Goal: Participate in discussion: Engage in conversation with other users on a specific topic

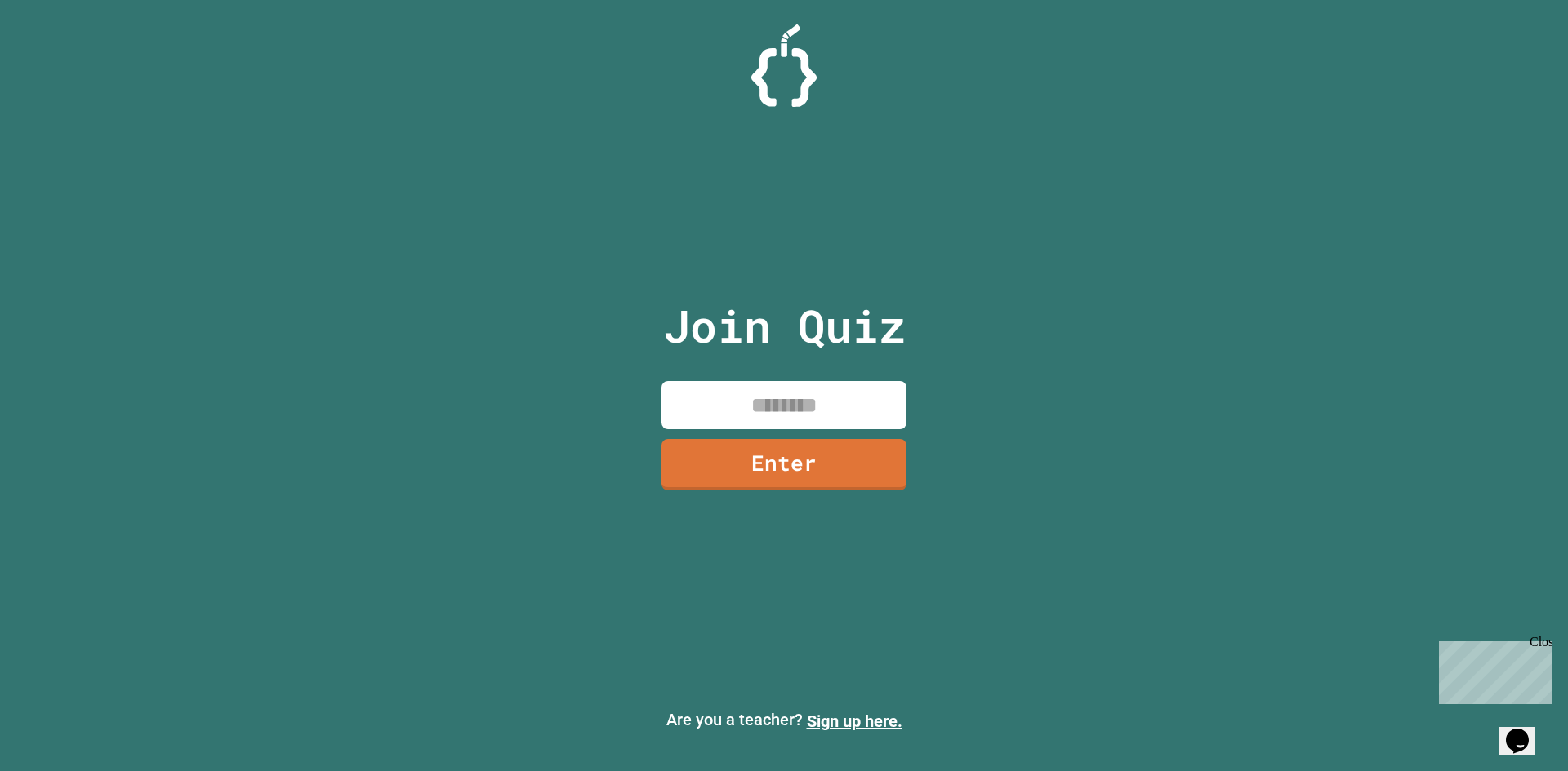
click at [733, 409] on input at bounding box center [783, 405] width 245 height 48
type input "********"
click at [780, 471] on link "Enter" at bounding box center [783, 464] width 244 height 51
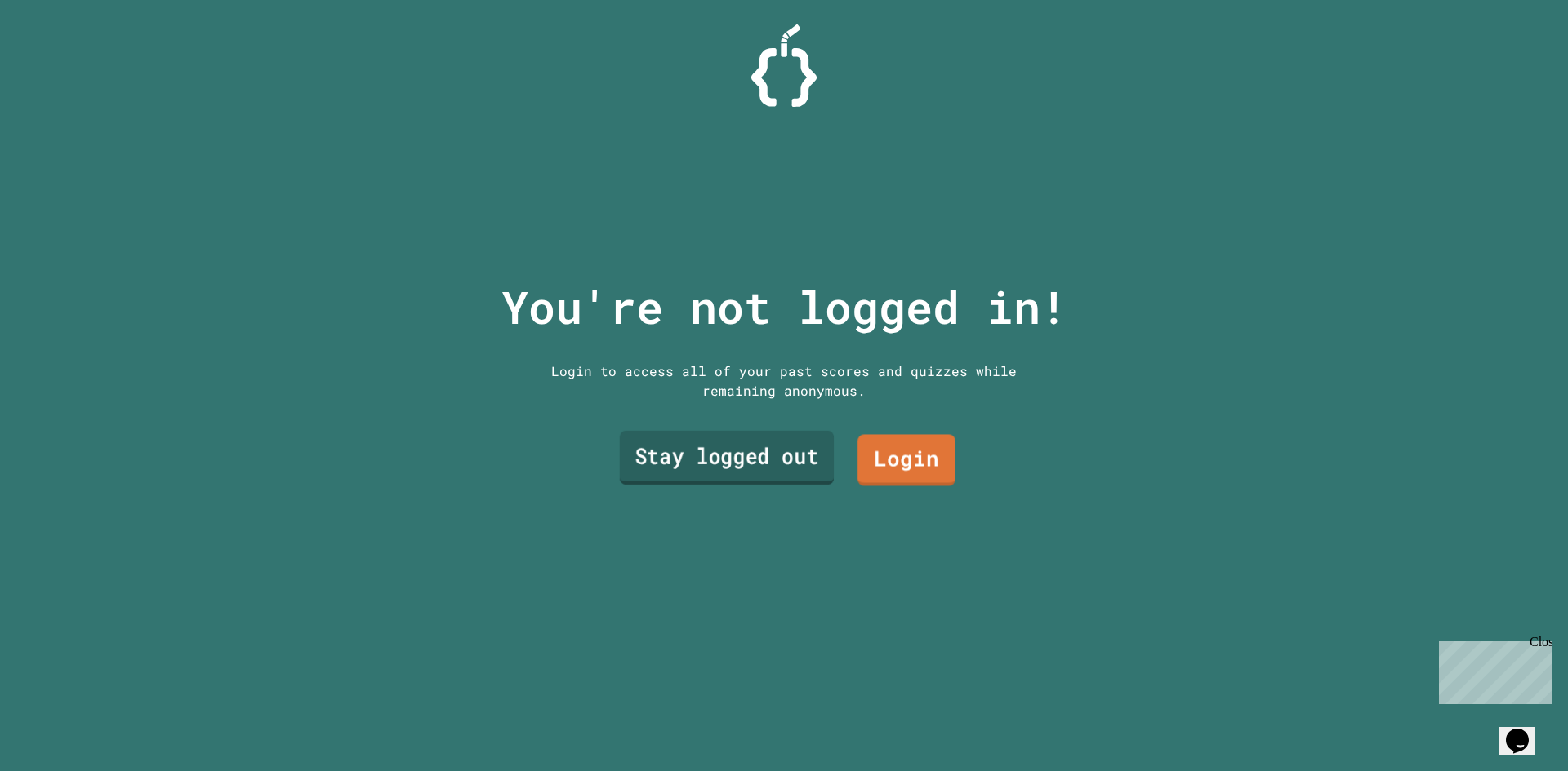
click at [774, 468] on link "Stay logged out" at bounding box center [726, 457] width 214 height 54
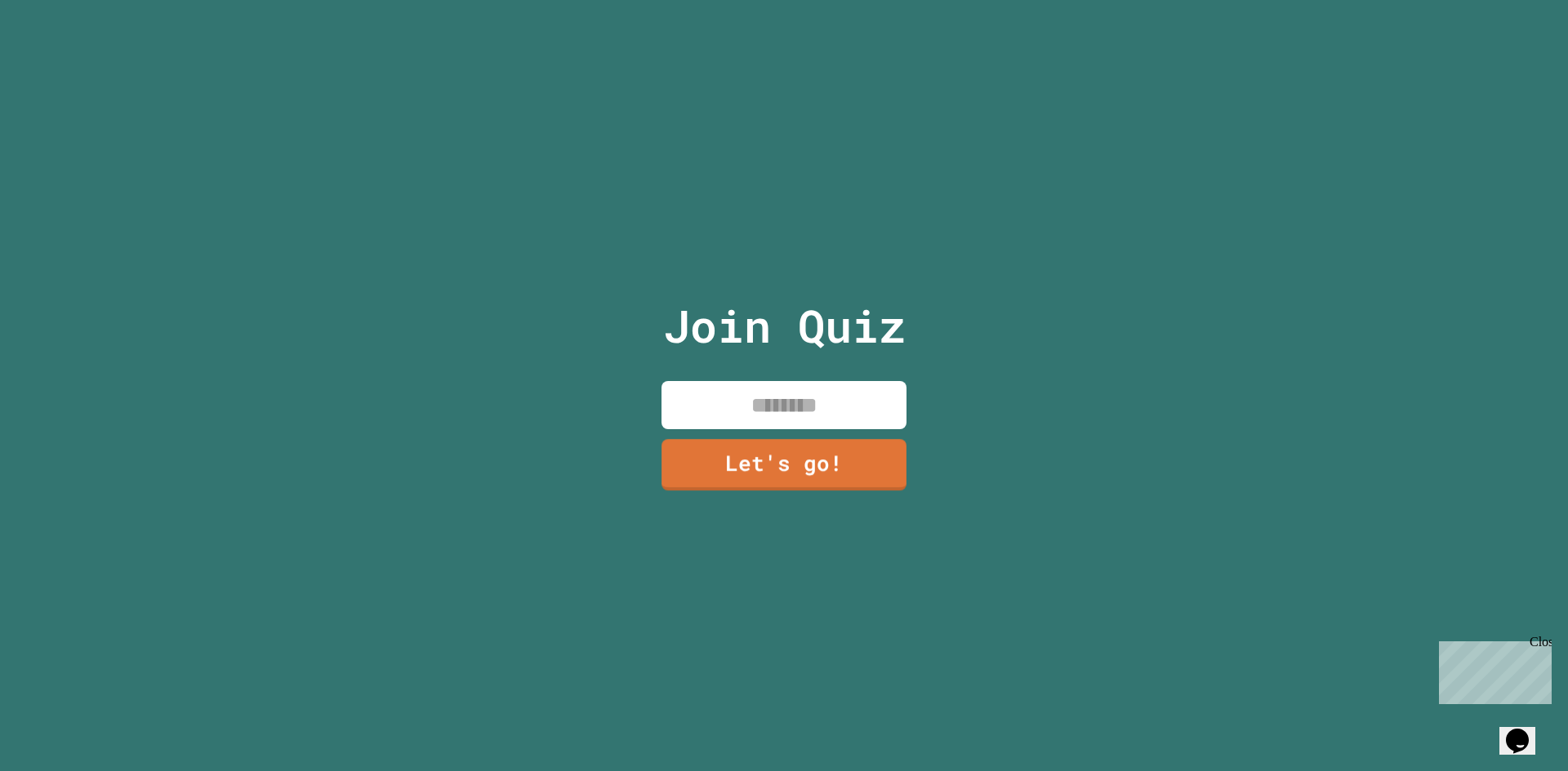
click at [720, 385] on input at bounding box center [783, 405] width 245 height 48
type input "******"
click at [787, 450] on link "Let's go!" at bounding box center [783, 462] width 241 height 54
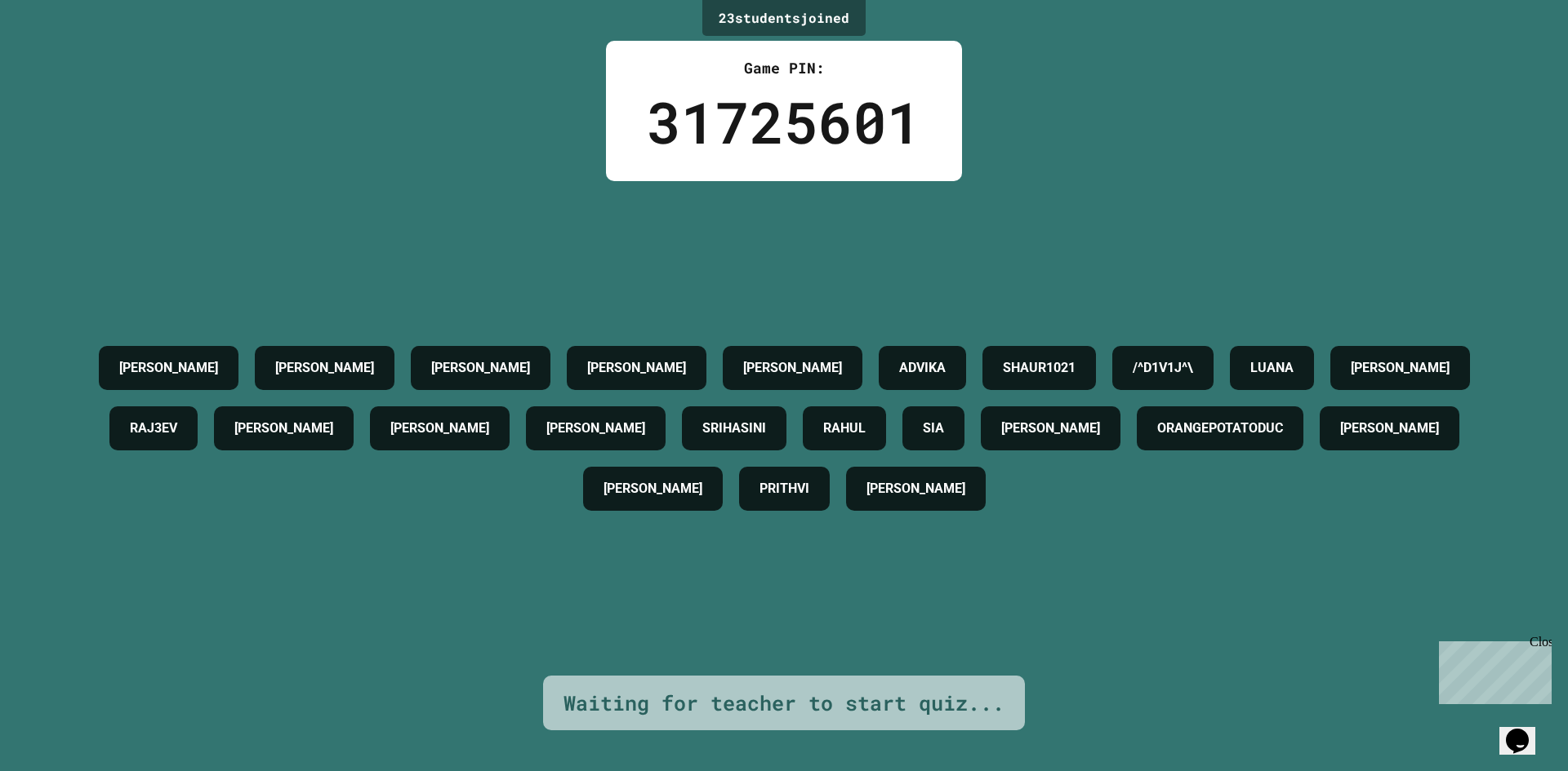
click at [1305, 1] on div "23 student s joined Game PIN: 31725601 [PERSON_NAME] [PERSON_NAME] [PERSON_NAME…" at bounding box center [784, 386] width 1568 height 771
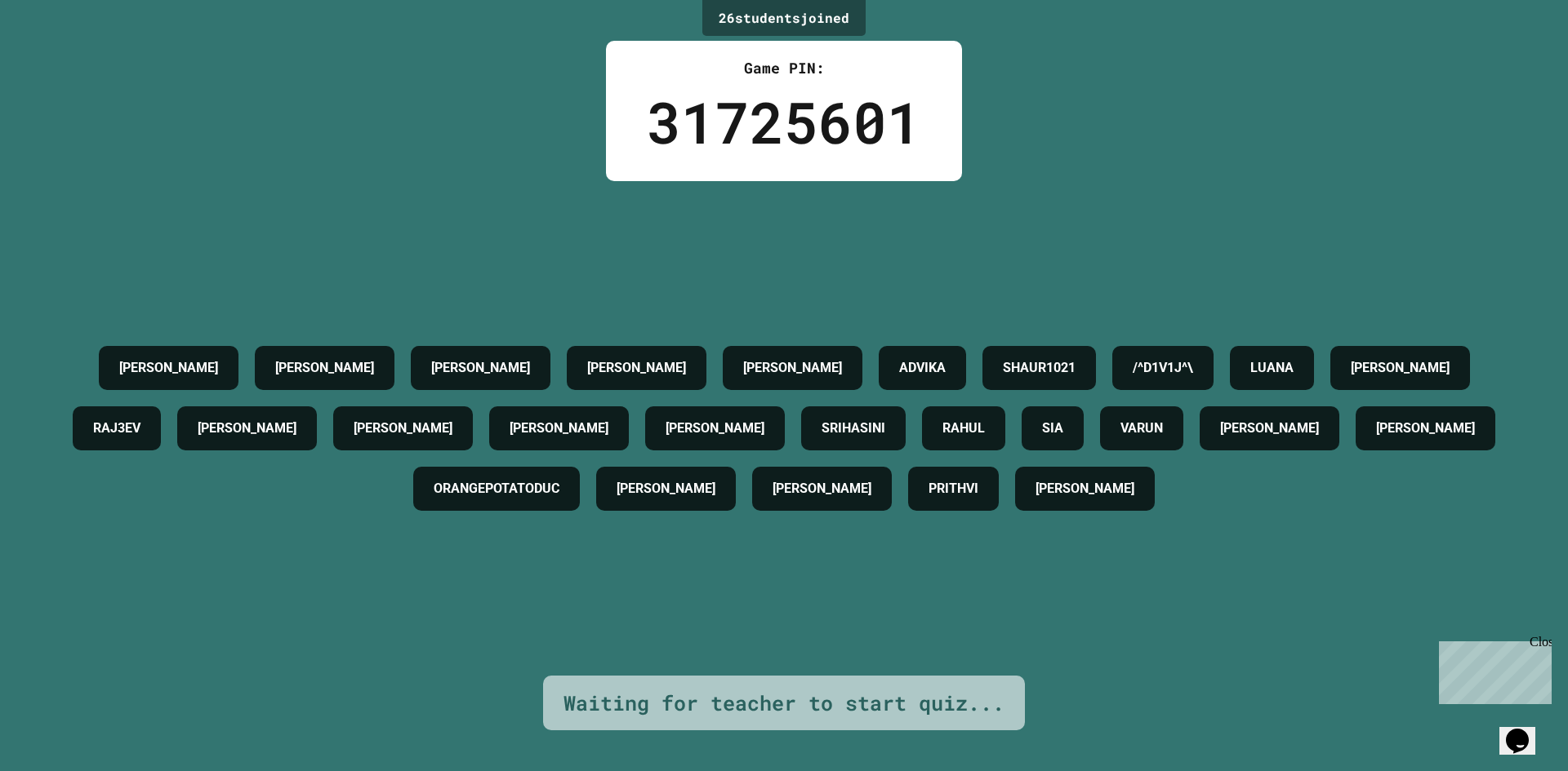
click at [1080, 112] on div "26 student s joined Game PIN: 31725601 [PERSON_NAME] [PERSON_NAME] [PERSON_NAME…" at bounding box center [784, 386] width 1568 height 771
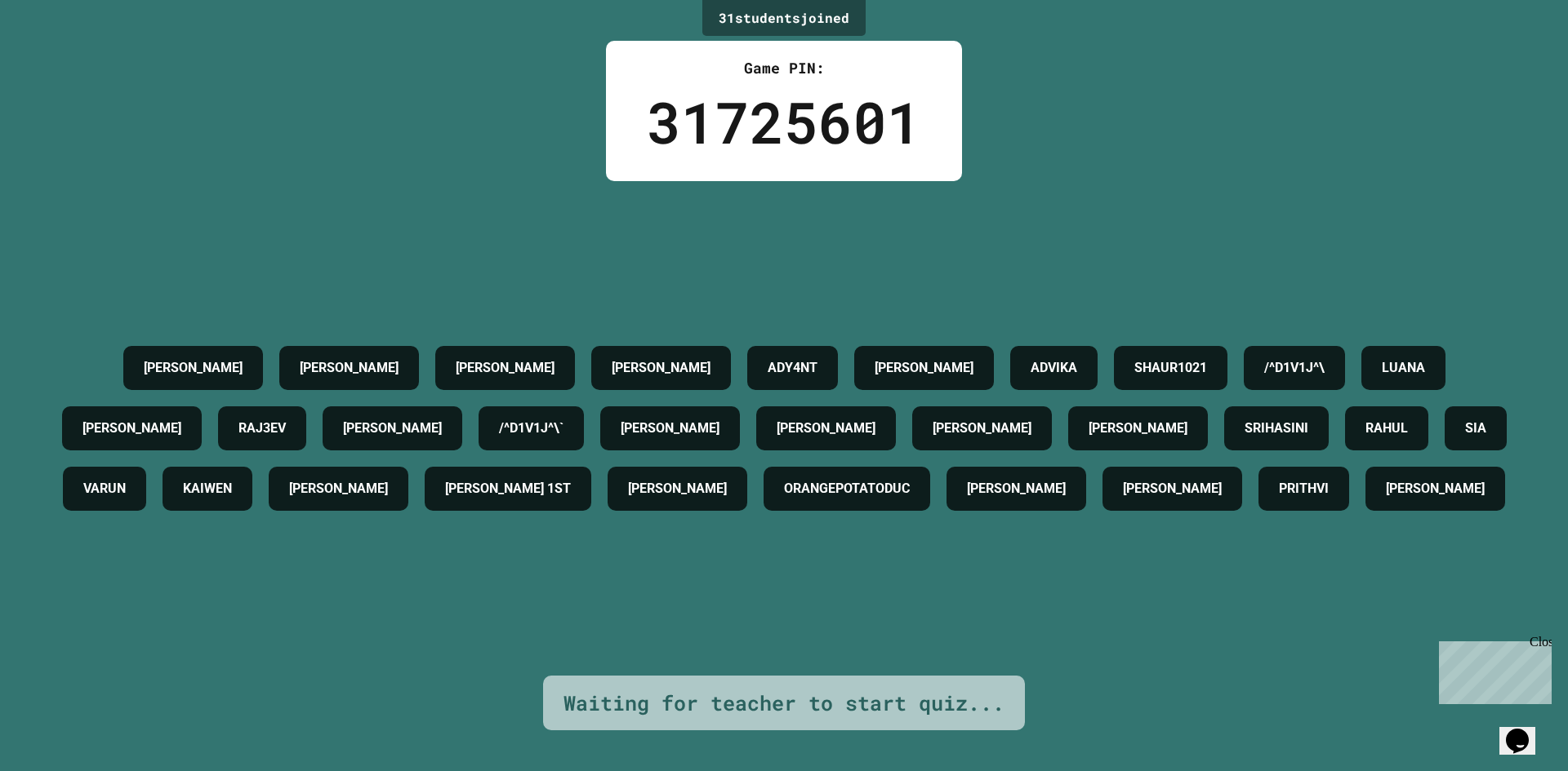
click at [1315, 162] on div "31 student s joined Game PIN: 31725601 [PERSON_NAME] [PERSON_NAME] [PERSON_NAME…" at bounding box center [784, 386] width 1568 height 771
click at [1295, 346] on div "/^D1V1J^\" at bounding box center [1294, 368] width 102 height 44
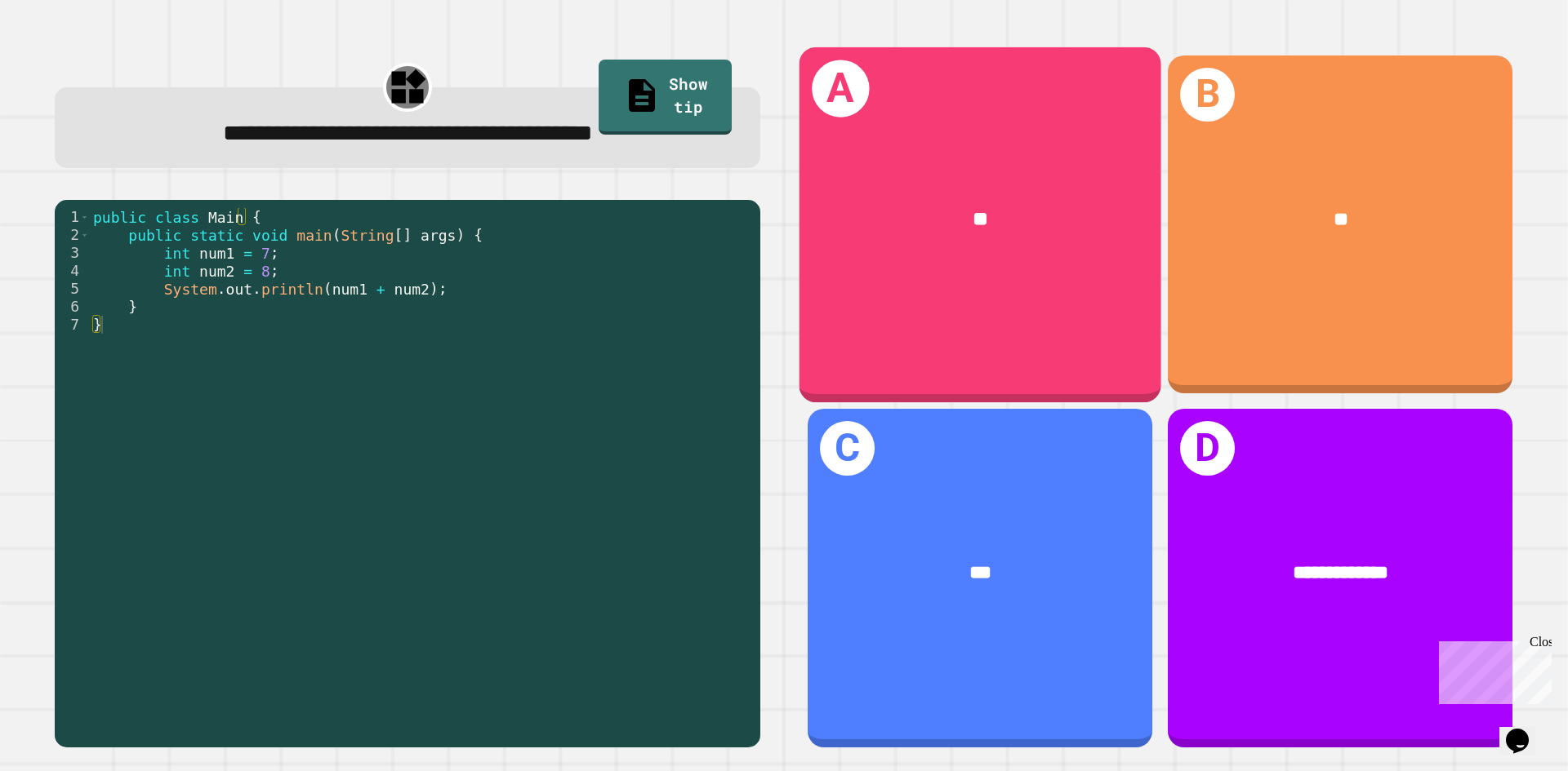
click at [1092, 342] on div "A **" at bounding box center [980, 224] width 362 height 355
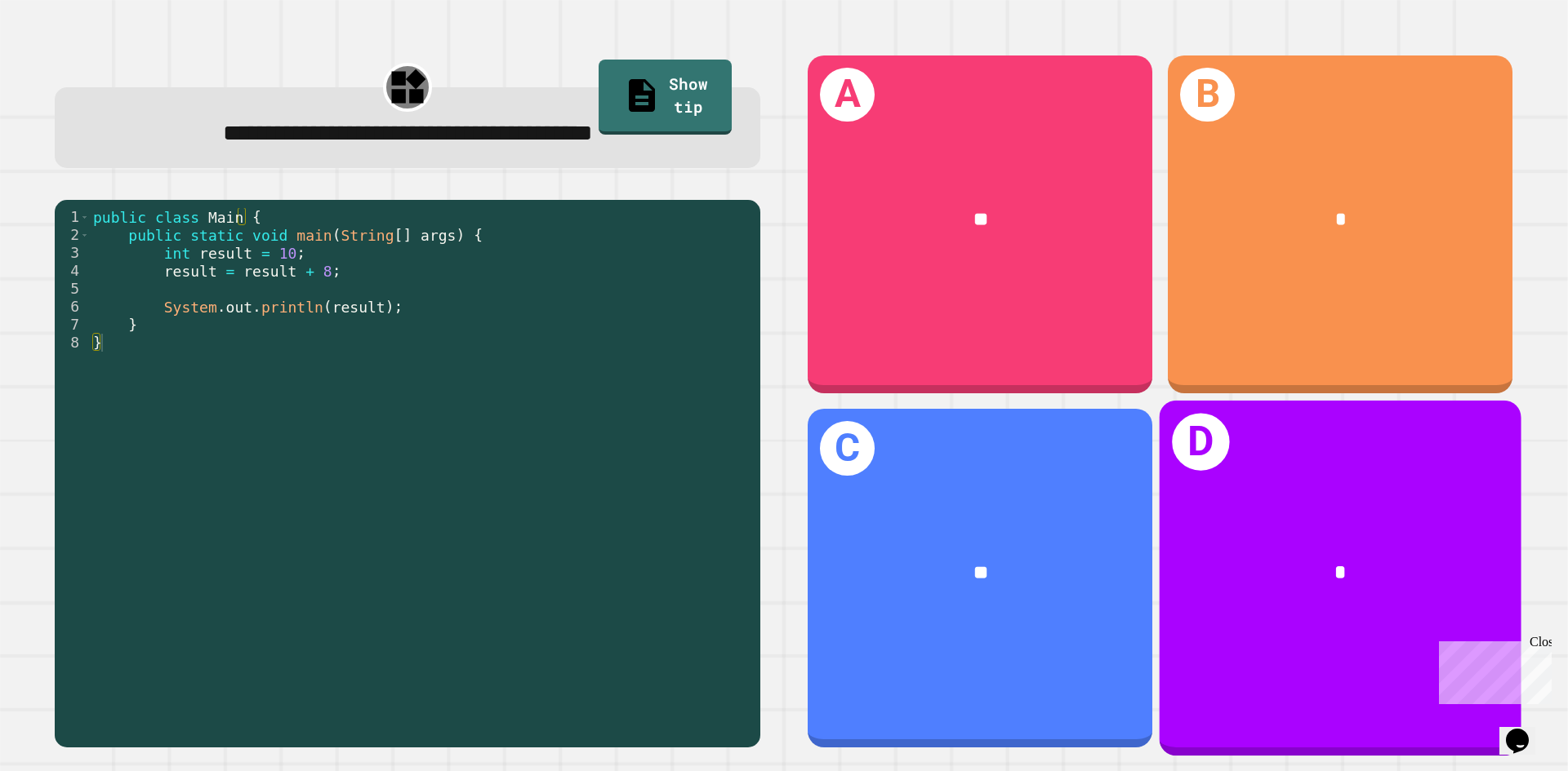
click at [1030, 523] on div "**" at bounding box center [980, 575] width 345 height 105
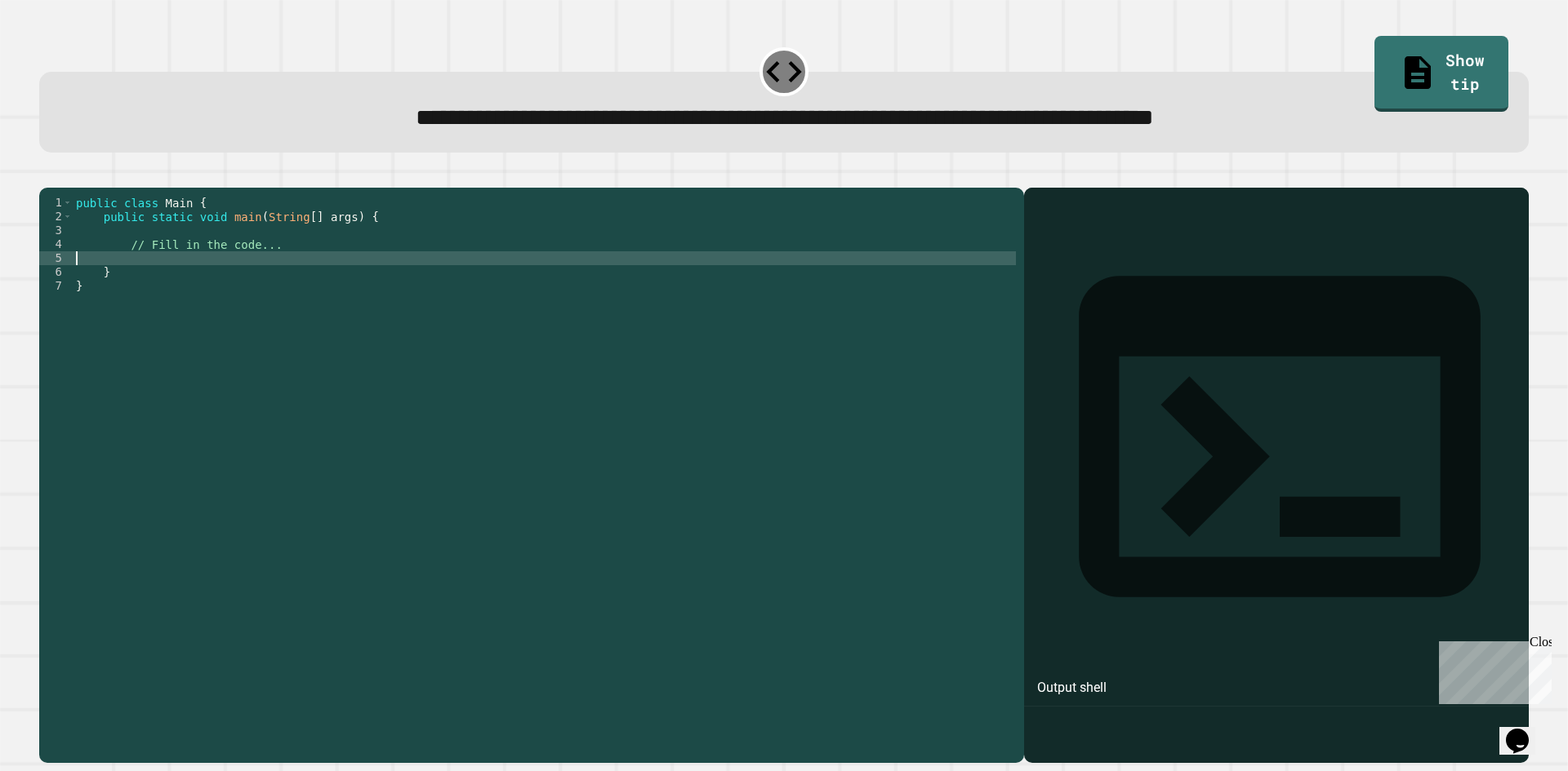
click at [189, 281] on div "public class Main { public static void main ( String [ ] args ) { // Fill in th…" at bounding box center [543, 460] width 943 height 527
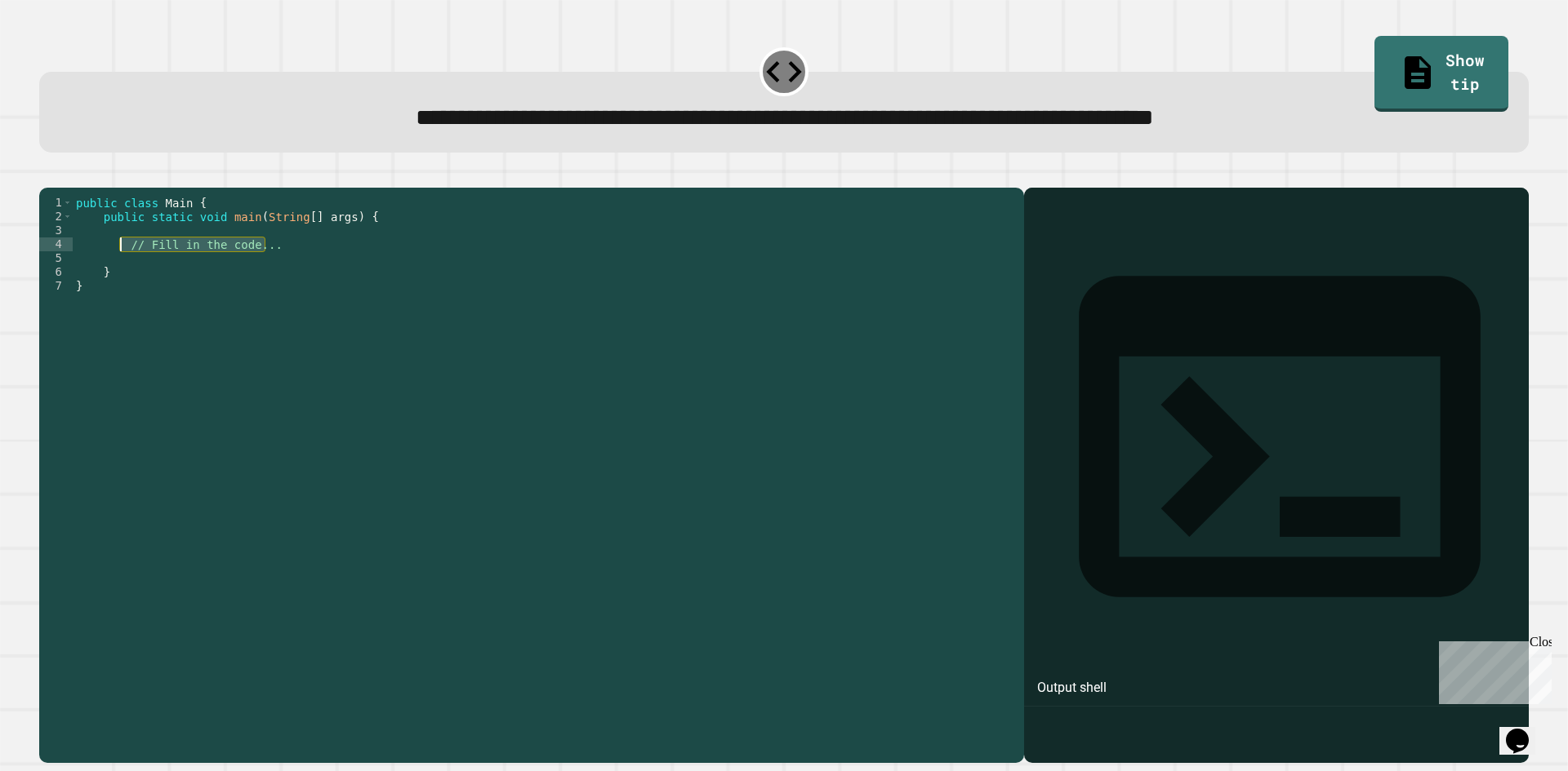
drag, startPoint x: 276, startPoint y: 268, endPoint x: 121, endPoint y: 275, distance: 155.2
click at [121, 275] on div "public class Main { public static void main ( String [ ] args ) { // Fill in th…" at bounding box center [543, 460] width 943 height 527
type textarea "**********"
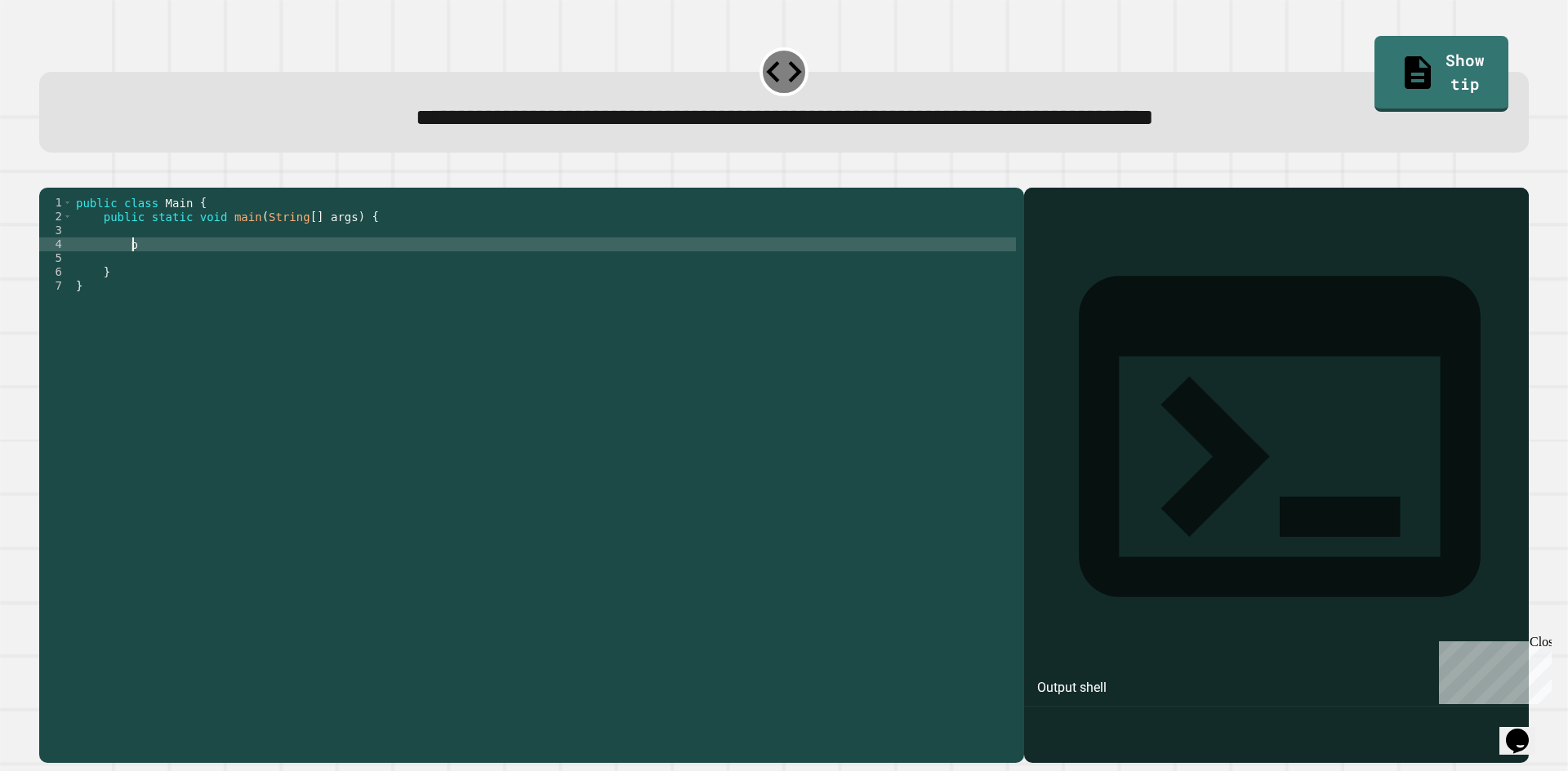
type textarea "*"
type textarea "**********"
click at [48, 175] on icon "button" at bounding box center [48, 175] width 0 height 0
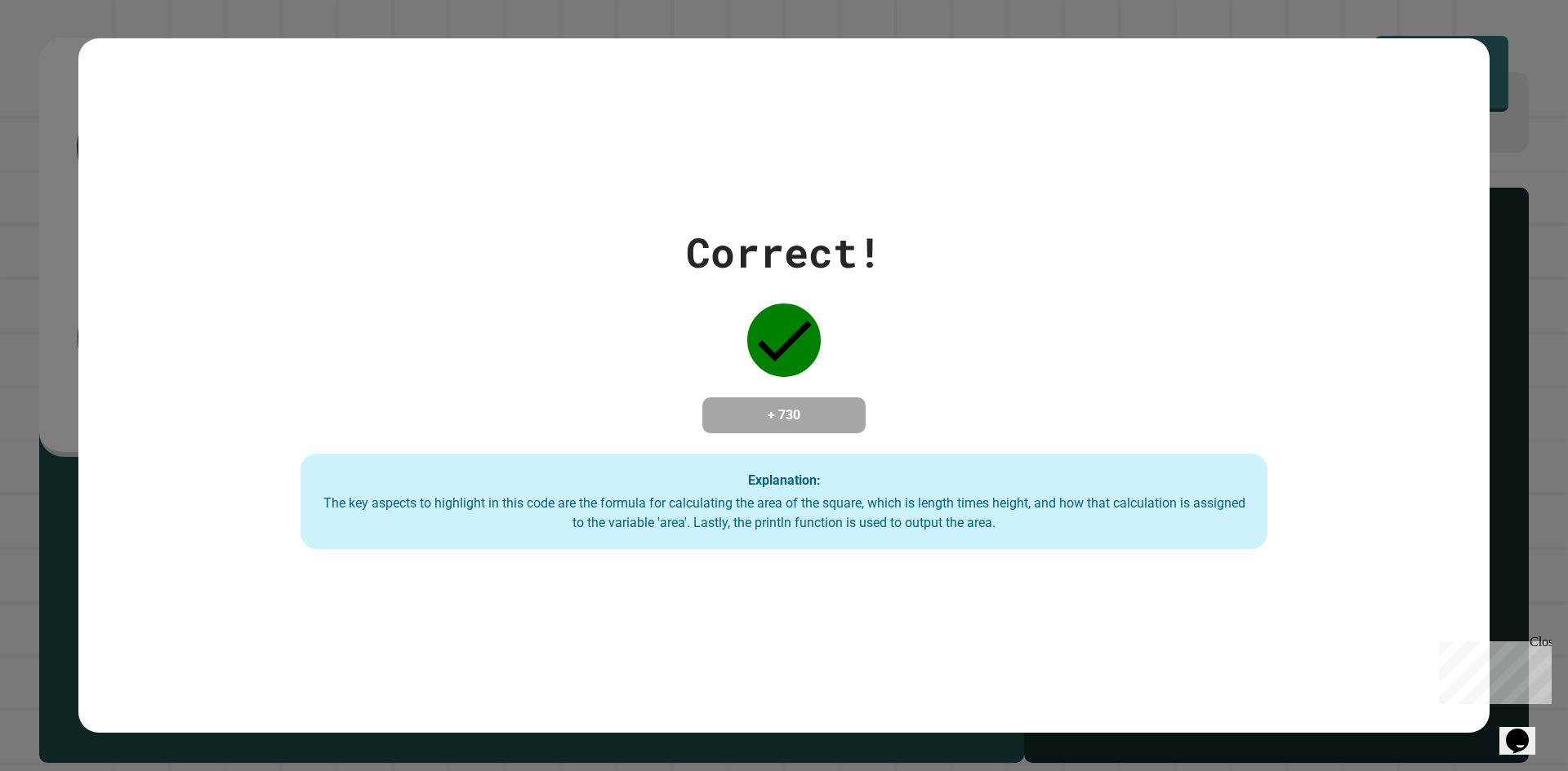
drag, startPoint x: 961, startPoint y: 172, endPoint x: 771, endPoint y: 227, distance: 197.8
click at [1002, 181] on div "Correct! + 730 Explanation: The key aspects to highlight in this code are the f…" at bounding box center [784, 386] width 1411 height 694
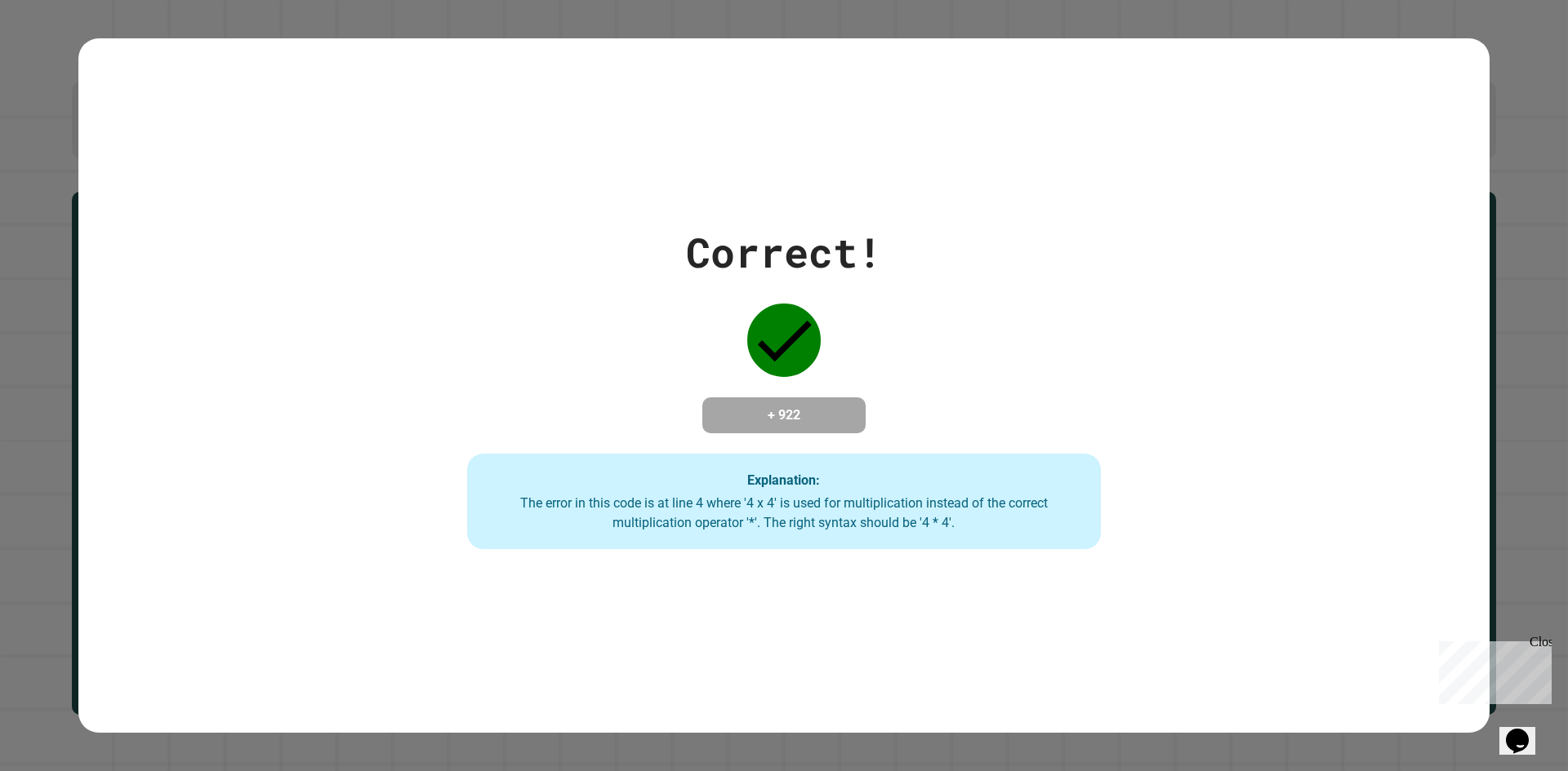
click at [1542, 635] on div "Close" at bounding box center [1540, 646] width 20 height 20
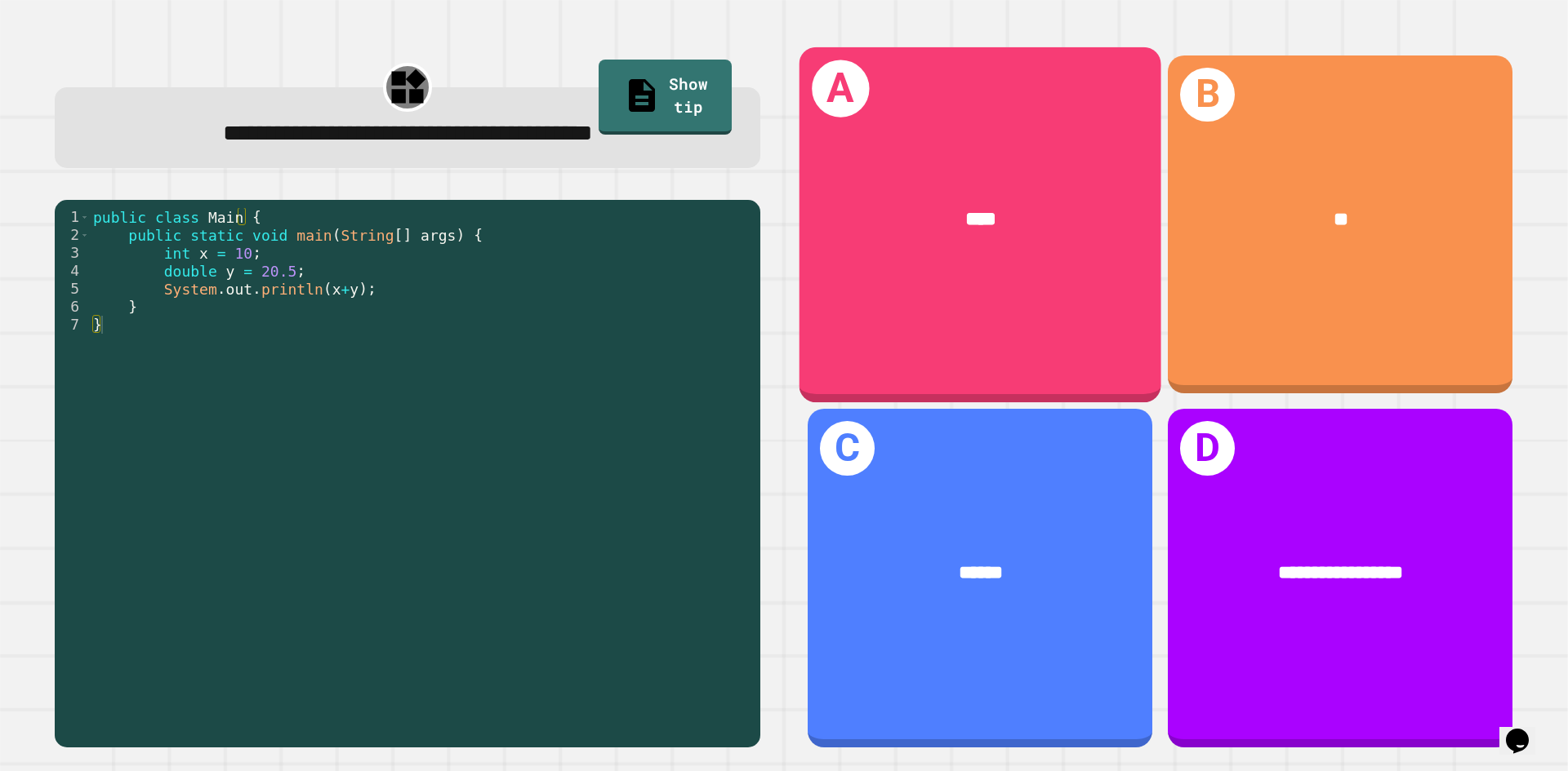
click at [1079, 334] on div "A ****" at bounding box center [980, 224] width 362 height 355
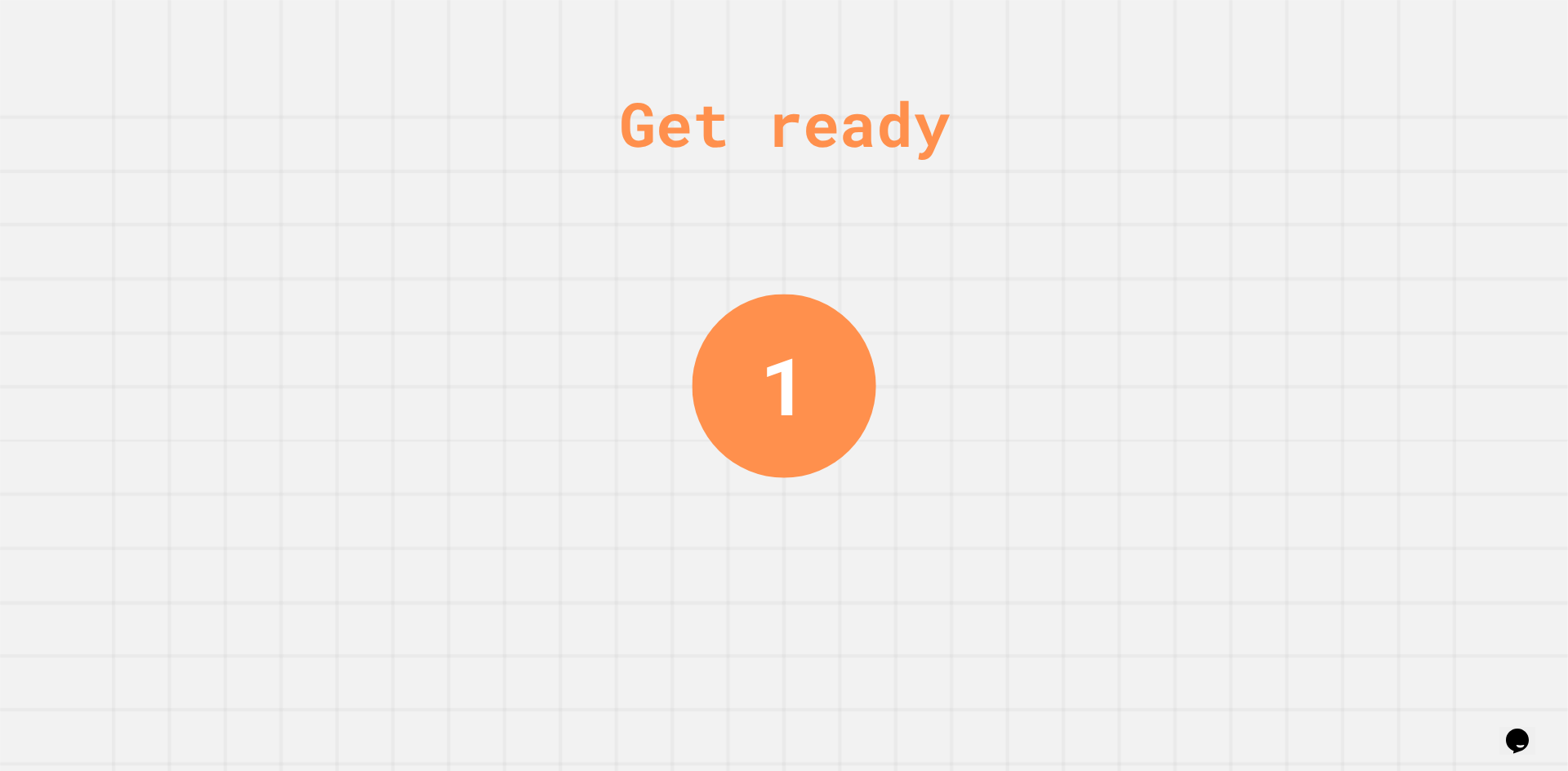
click at [771, 382] on div "1" at bounding box center [784, 386] width 48 height 119
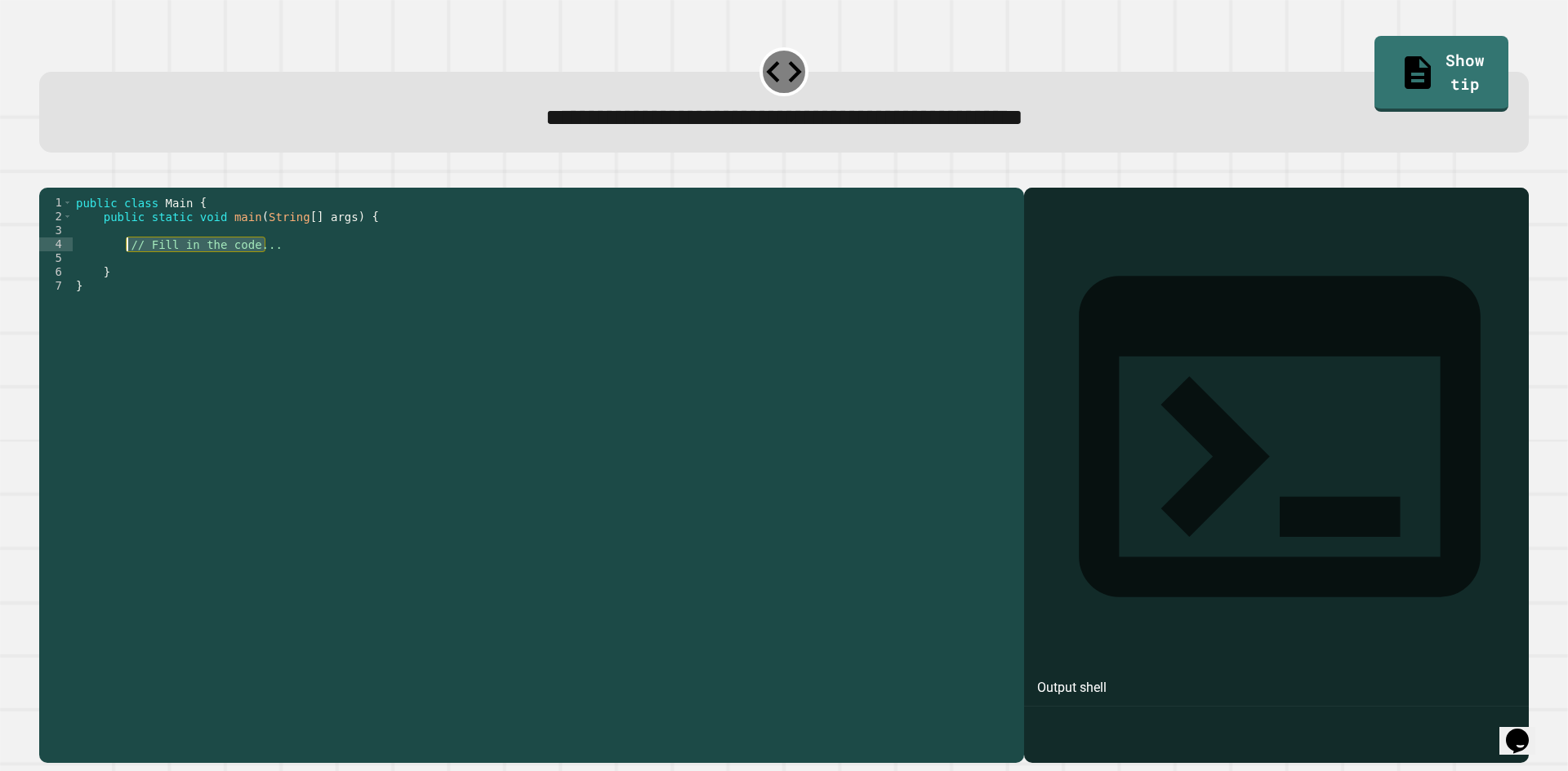
drag, startPoint x: 283, startPoint y: 268, endPoint x: 125, endPoint y: 272, distance: 158.1
click at [125, 272] on div "public class Main { public static void main ( String [ ] args ) { // Fill in th…" at bounding box center [543, 460] width 943 height 527
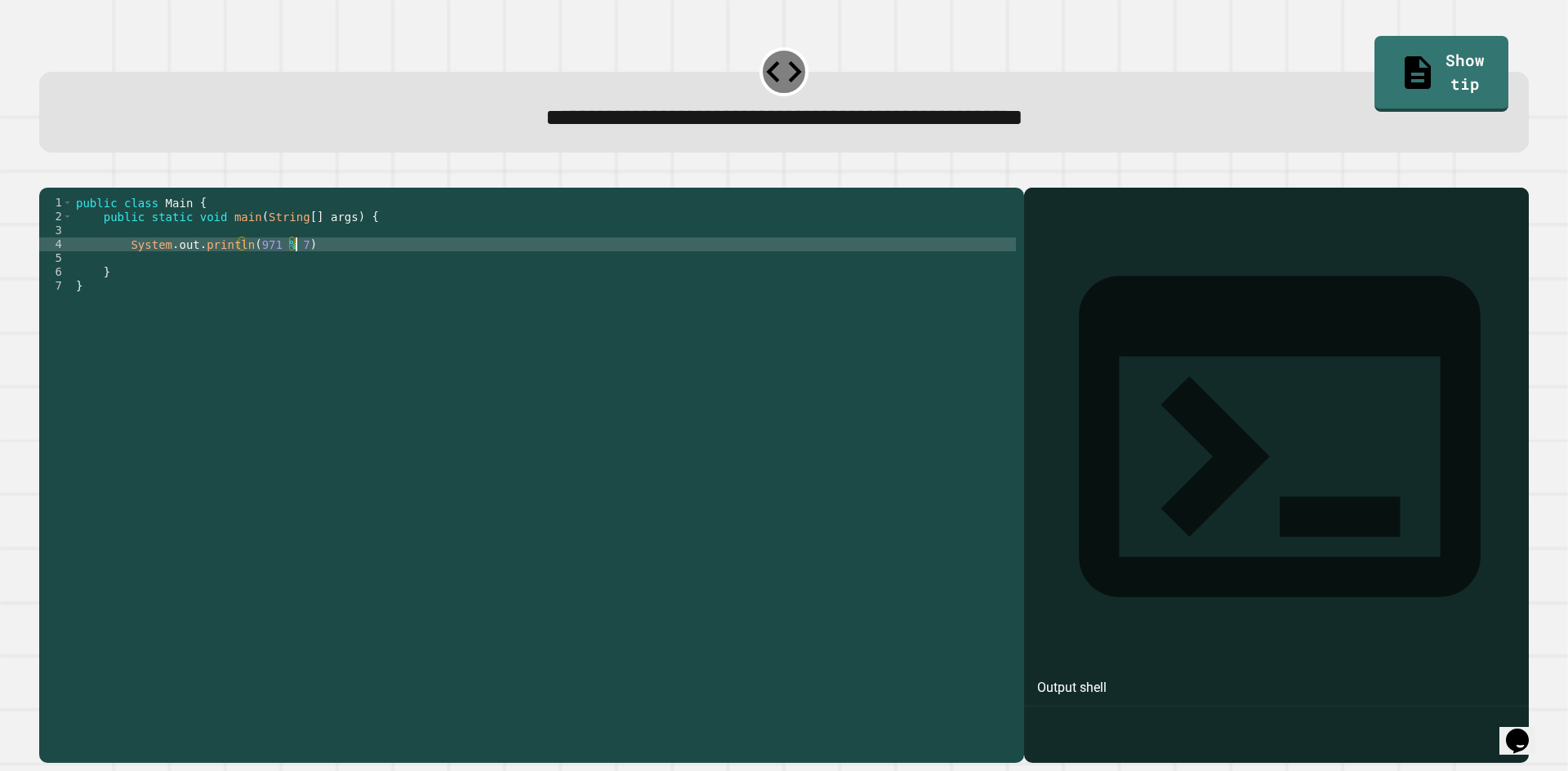
scroll to position [0, 15]
type textarea "**********"
click at [80, 188] on div at bounding box center [784, 177] width 1490 height 20
click at [78, 188] on div at bounding box center [784, 177] width 1490 height 20
click at [48, 175] on icon "button" at bounding box center [48, 175] width 0 height 0
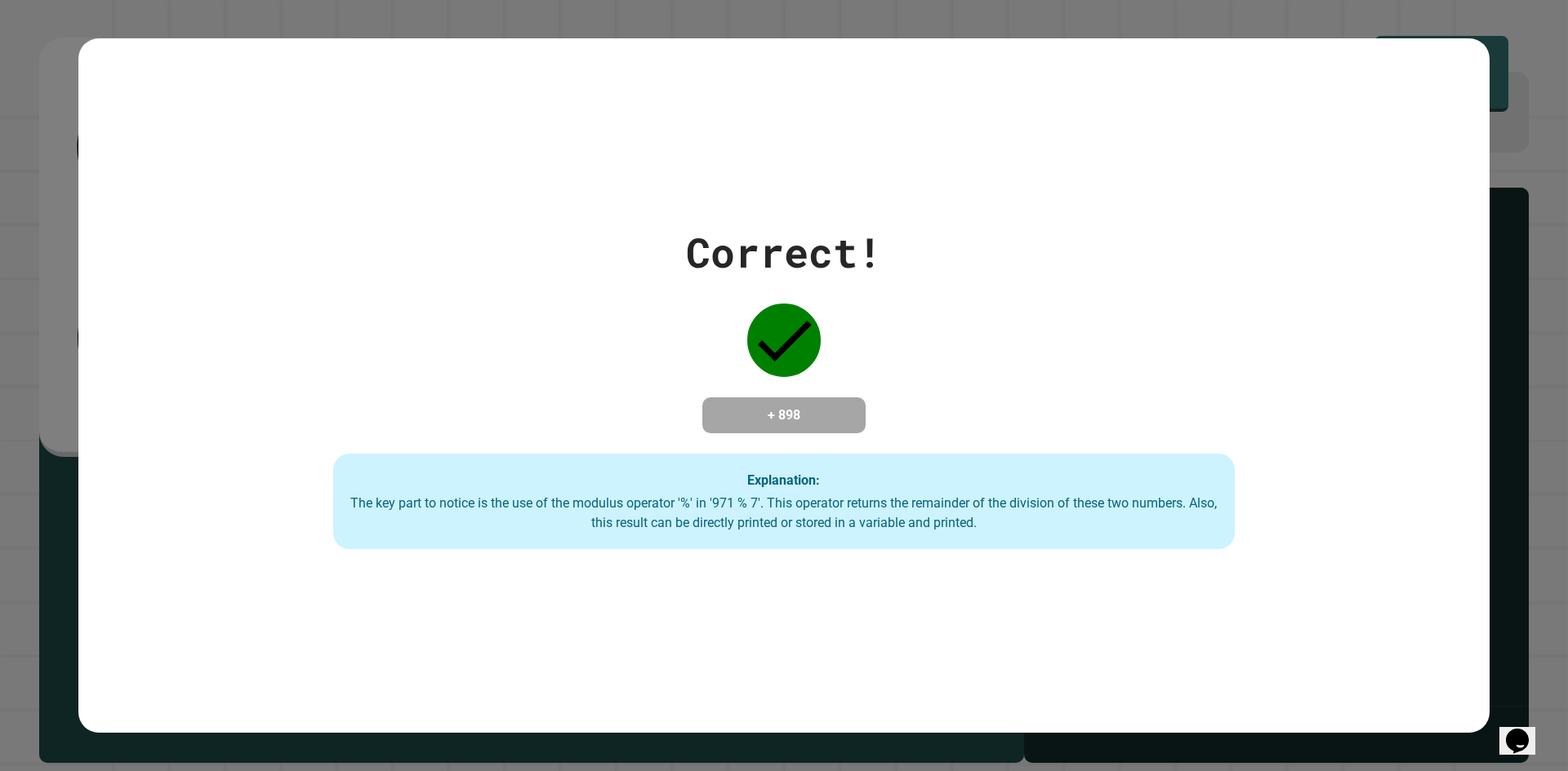
drag, startPoint x: 418, startPoint y: 396, endPoint x: 396, endPoint y: 426, distance: 37.2
drag, startPoint x: 396, startPoint y: 426, endPoint x: 386, endPoint y: 444, distance: 20.6
drag, startPoint x: 386, startPoint y: 444, endPoint x: 358, endPoint y: 465, distance: 35.0
drag, startPoint x: 358, startPoint y: 465, endPoint x: 313, endPoint y: 585, distance: 128.2
drag, startPoint x: 313, startPoint y: 585, endPoint x: 995, endPoint y: 328, distance: 728.8
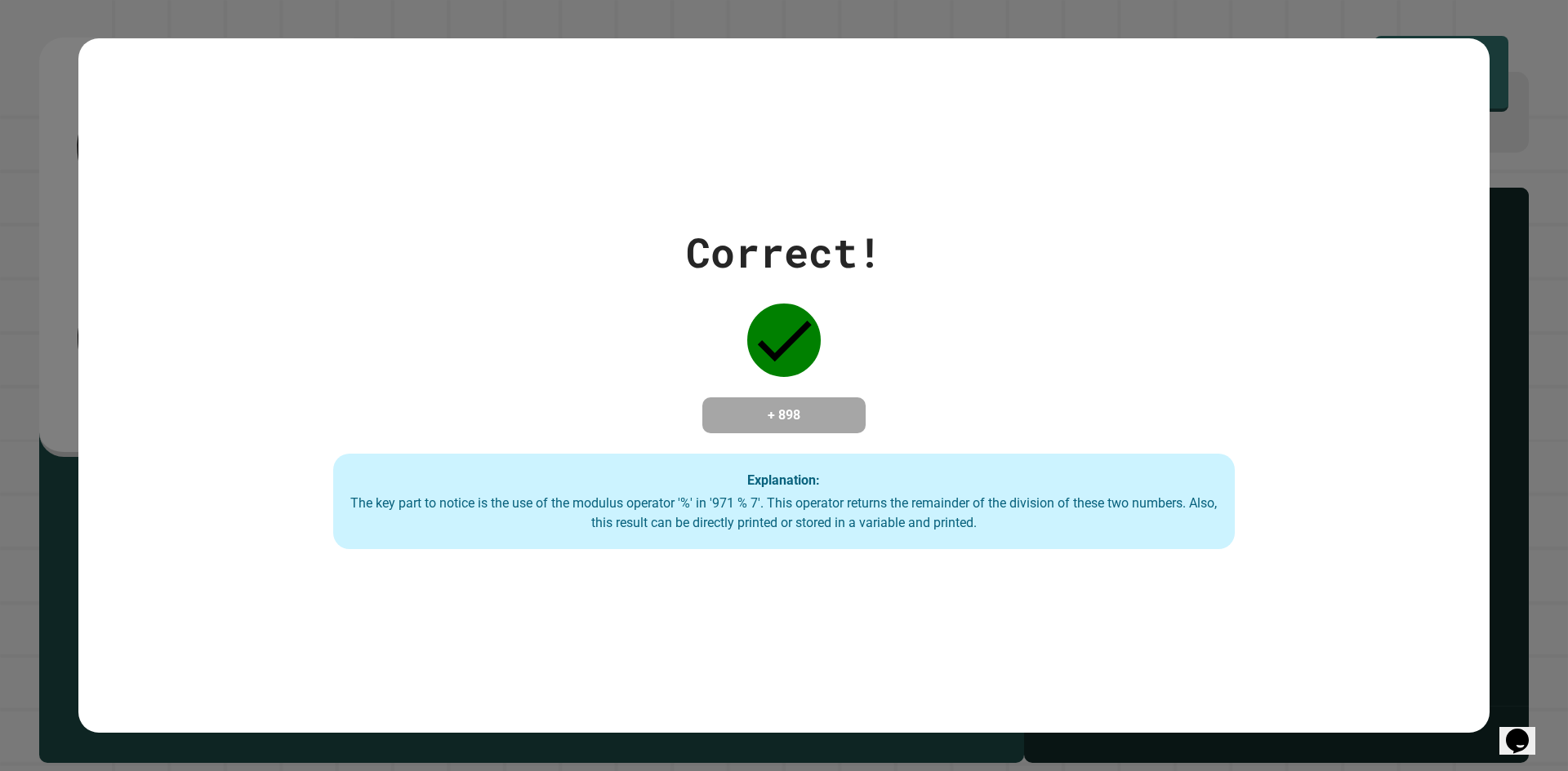
drag, startPoint x: 995, startPoint y: 328, endPoint x: 788, endPoint y: 497, distance: 267.2
drag, startPoint x: 788, startPoint y: 497, endPoint x: 646, endPoint y: 478, distance: 143.3
drag, startPoint x: 646, startPoint y: 478, endPoint x: 642, endPoint y: 517, distance: 39.2
drag, startPoint x: 641, startPoint y: 517, endPoint x: 537, endPoint y: 559, distance: 112.2
drag, startPoint x: 537, startPoint y: 559, endPoint x: 466, endPoint y: 556, distance: 71.1
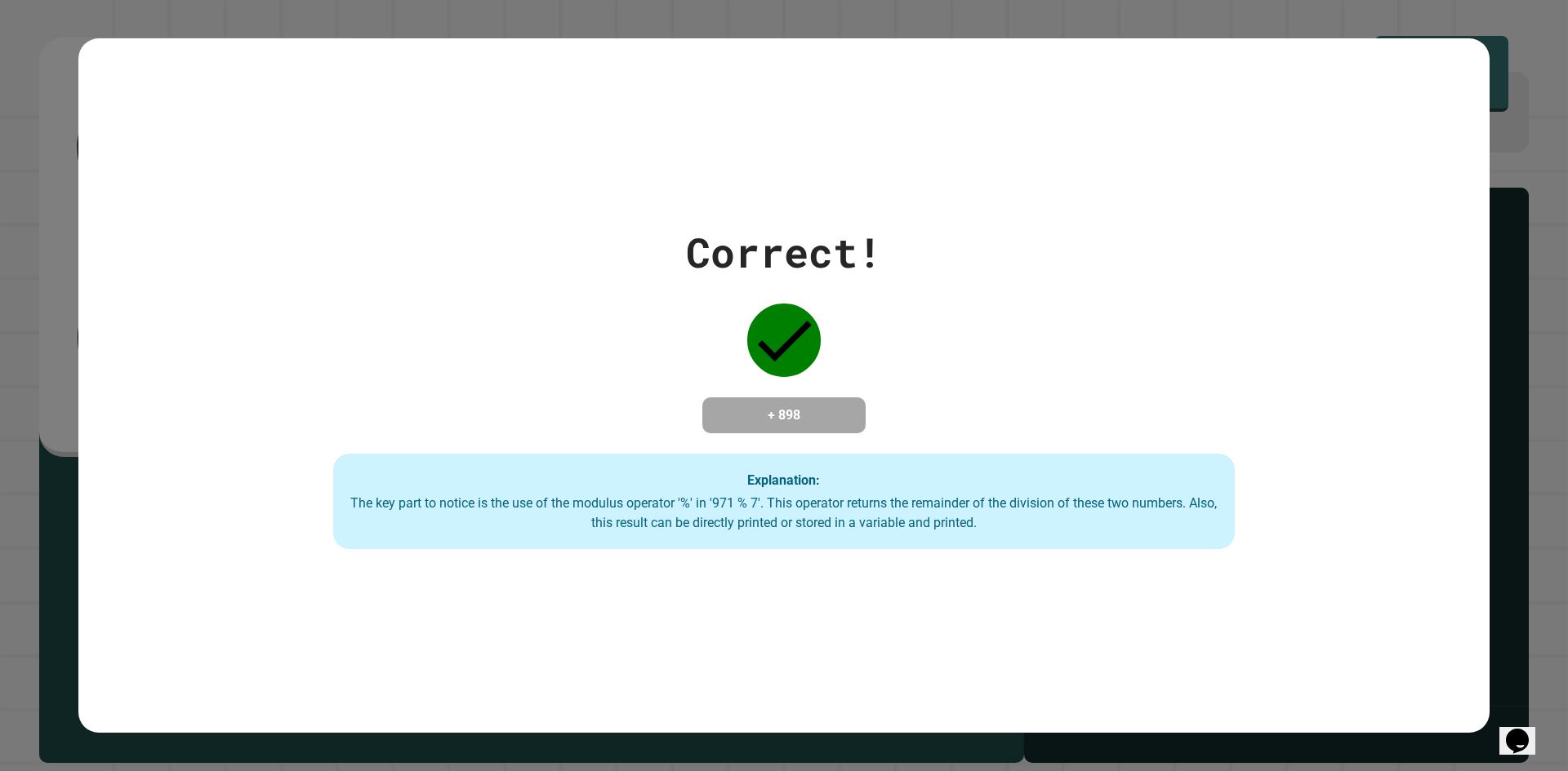
drag, startPoint x: 466, startPoint y: 558, endPoint x: 445, endPoint y: 574, distance: 26.4
drag, startPoint x: 445, startPoint y: 574, endPoint x: 396, endPoint y: 593, distance: 52.6
drag, startPoint x: 396, startPoint y: 593, endPoint x: 330, endPoint y: 644, distance: 83.4
drag, startPoint x: 330, startPoint y: 644, endPoint x: 276, endPoint y: 600, distance: 69.7
drag, startPoint x: 276, startPoint y: 600, endPoint x: 857, endPoint y: 378, distance: 622.0
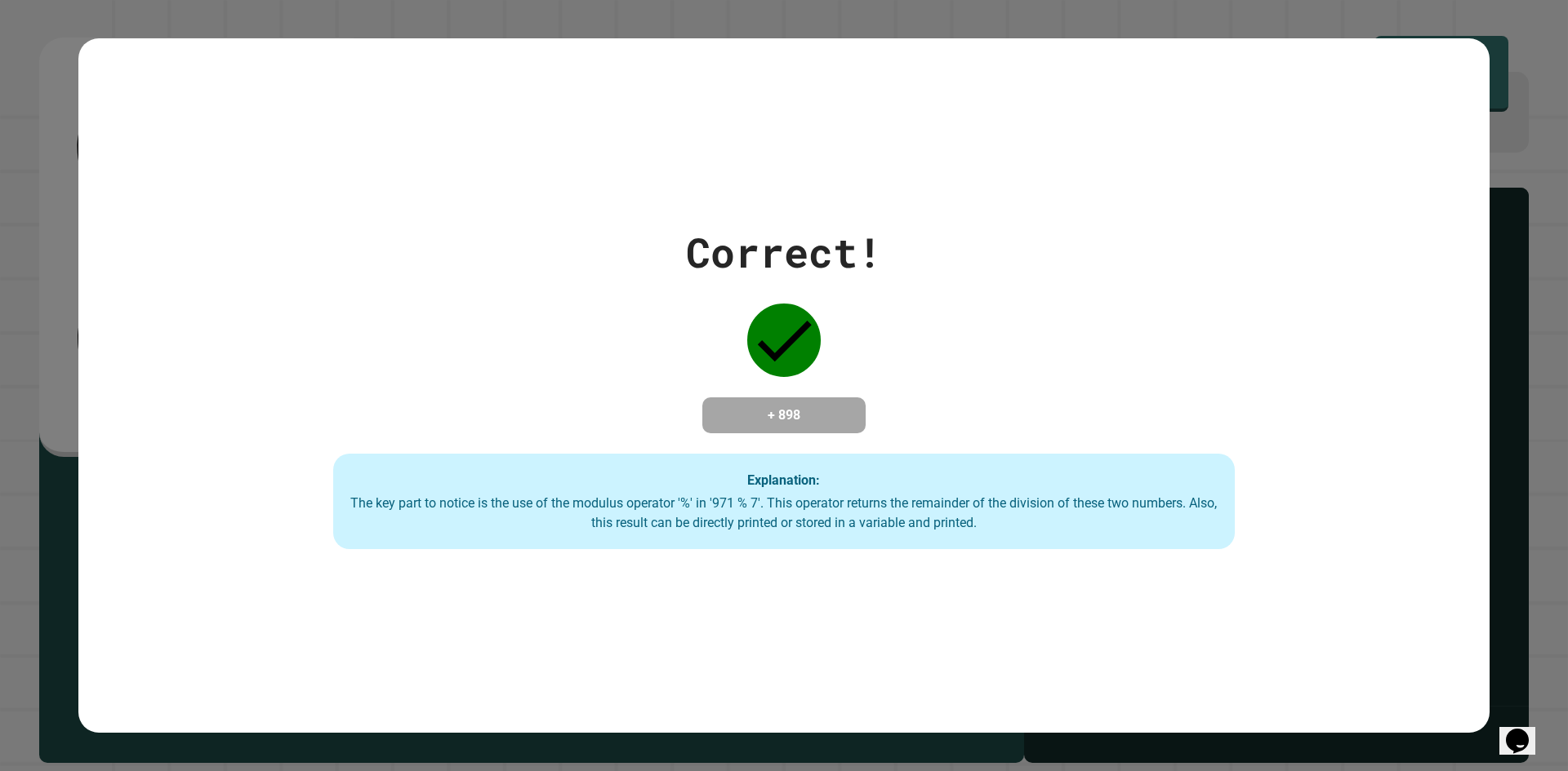
drag, startPoint x: 857, startPoint y: 378, endPoint x: 258, endPoint y: 543, distance: 621.3
drag, startPoint x: 258, startPoint y: 543, endPoint x: 731, endPoint y: 487, distance: 476.3
drag, startPoint x: 731, startPoint y: 487, endPoint x: 446, endPoint y: 675, distance: 341.4
drag, startPoint x: 446, startPoint y: 675, endPoint x: 381, endPoint y: 650, distance: 69.6
drag, startPoint x: 381, startPoint y: 650, endPoint x: 209, endPoint y: 548, distance: 200.0
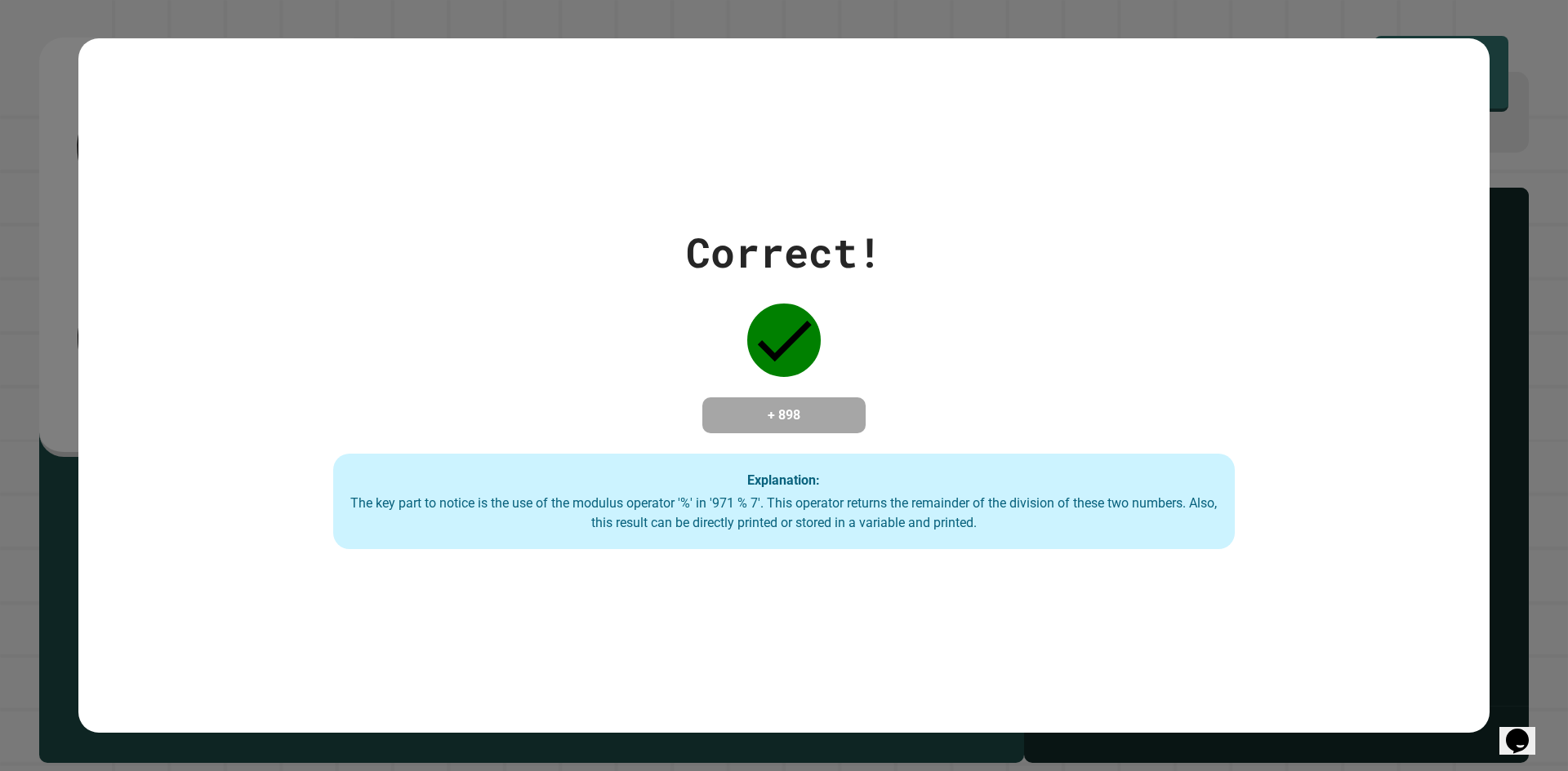
drag, startPoint x: 209, startPoint y: 548, endPoint x: 938, endPoint y: 515, distance: 729.7
drag, startPoint x: 938, startPoint y: 515, endPoint x: 630, endPoint y: 156, distance: 473.0
drag, startPoint x: 630, startPoint y: 156, endPoint x: 542, endPoint y: 237, distance: 119.6
click at [538, 235] on div "Correct! + 898 Explanation: The key part to notice is the use of the modulus op…" at bounding box center [784, 386] width 1287 height 328
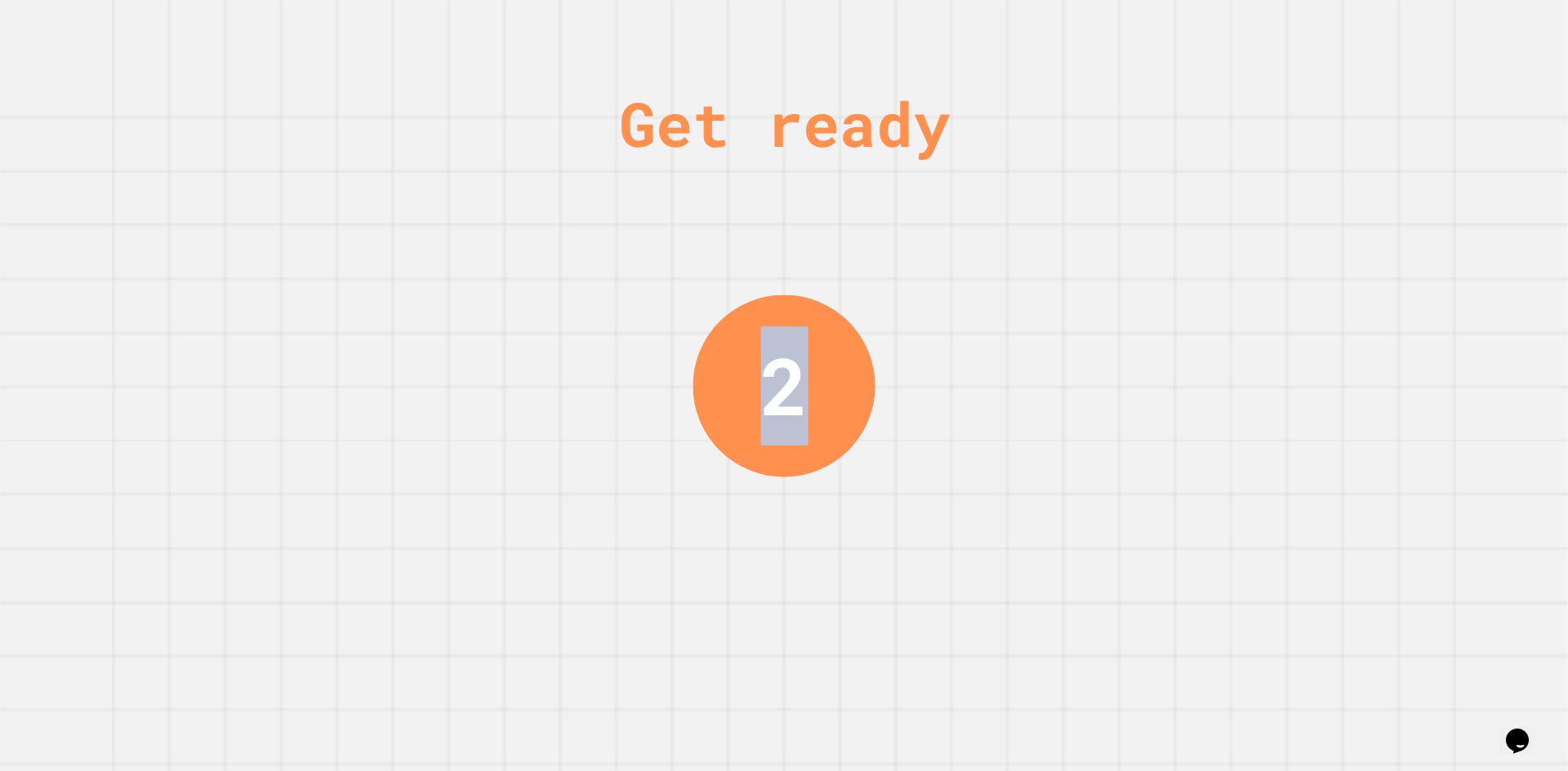
drag, startPoint x: 806, startPoint y: 342, endPoint x: 734, endPoint y: 383, distance: 82.9
click at [734, 382] on div "2" at bounding box center [783, 385] width 182 height 182
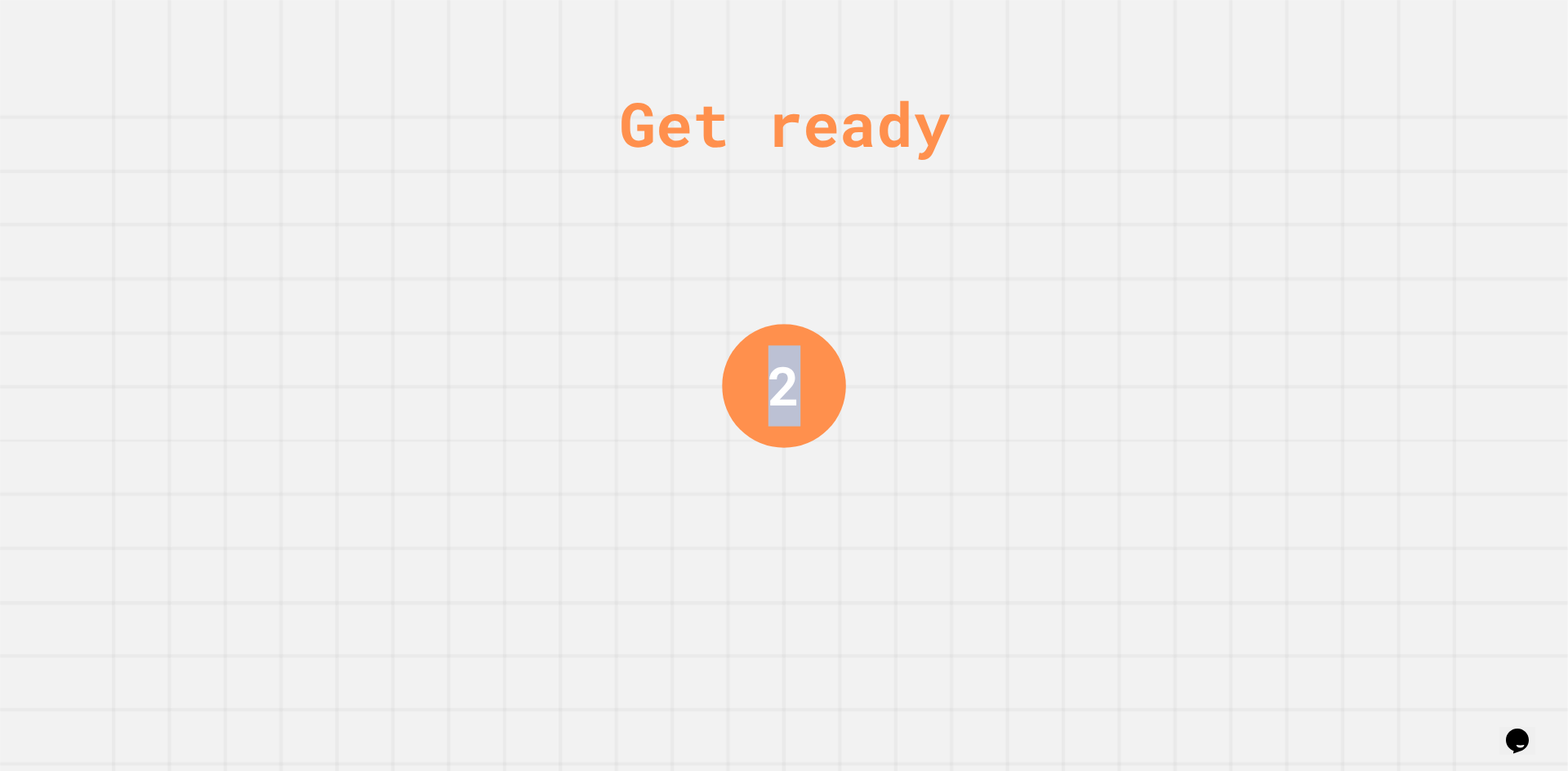
click at [779, 371] on div "2" at bounding box center [783, 386] width 32 height 81
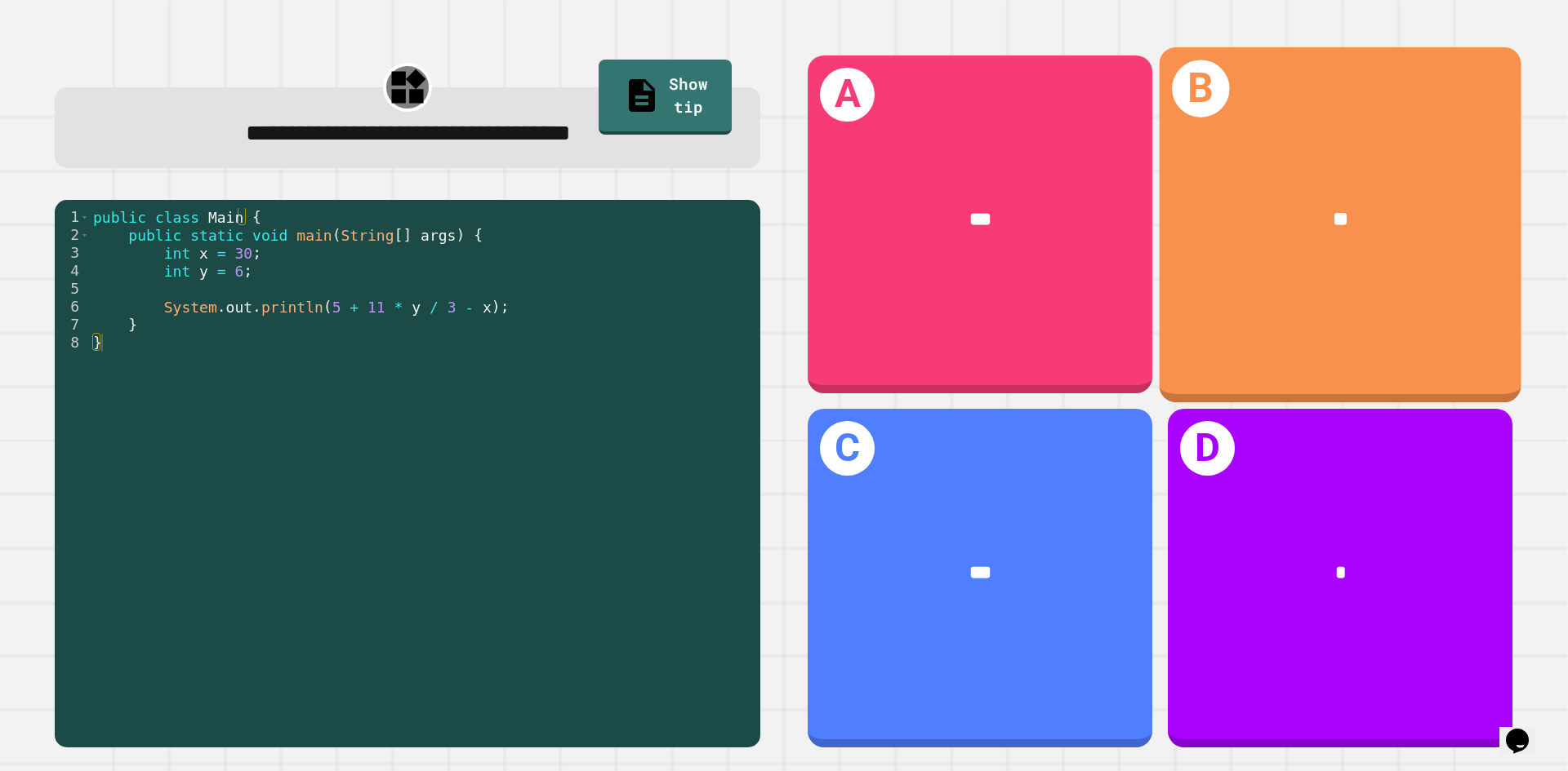
click at [1350, 329] on div "B **" at bounding box center [1340, 224] width 362 height 355
